Goal: Task Accomplishment & Management: Manage account settings

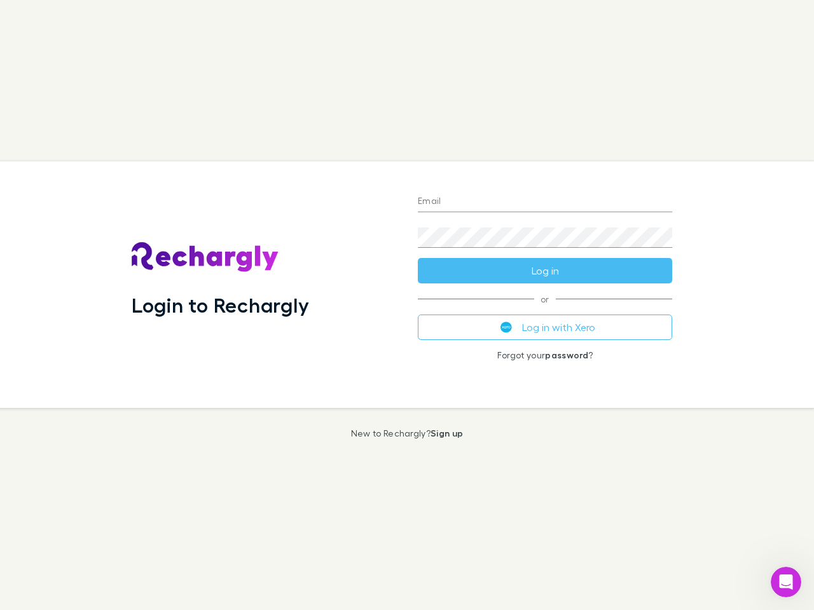
click at [407, 305] on div "Login to Rechargly" at bounding box center [264, 285] width 286 height 247
click at [545, 202] on input "Email" at bounding box center [545, 202] width 254 height 20
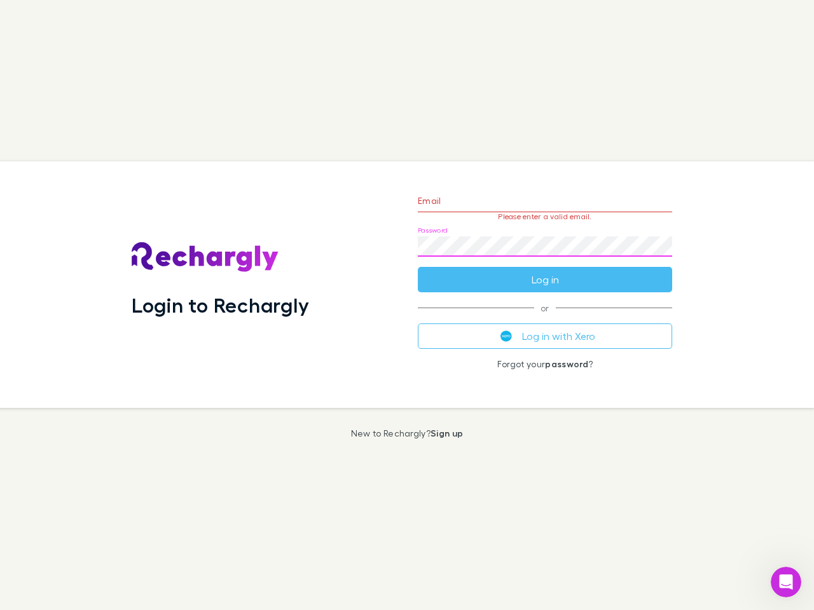
click at [545, 271] on form "Email Please enter a valid email. Password Log in" at bounding box center [545, 237] width 254 height 111
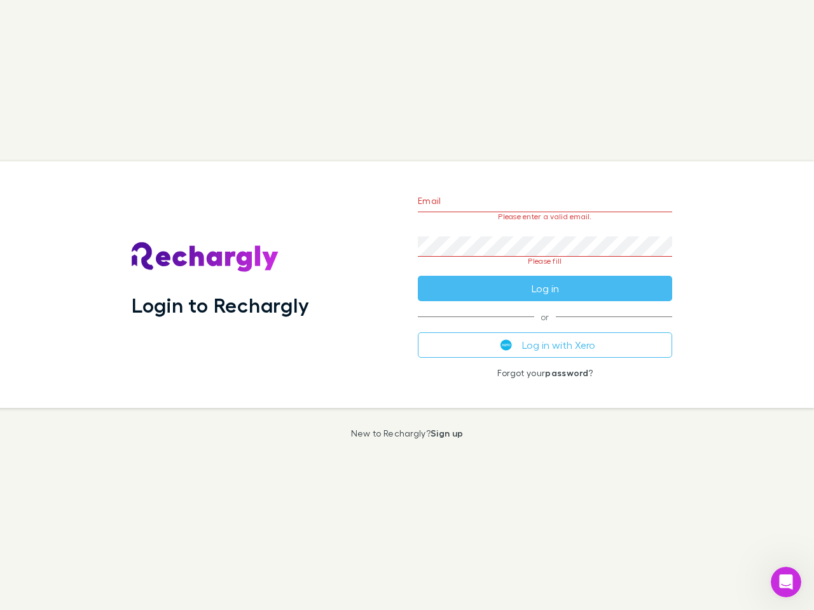
click at [545, 327] on div "Email Please enter a valid email. Password Please fill Log in or Log in with Xe…" at bounding box center [545, 285] width 275 height 247
click at [786, 582] on icon "Open Intercom Messenger" at bounding box center [786, 582] width 21 height 21
